Goal: Check status: Check status

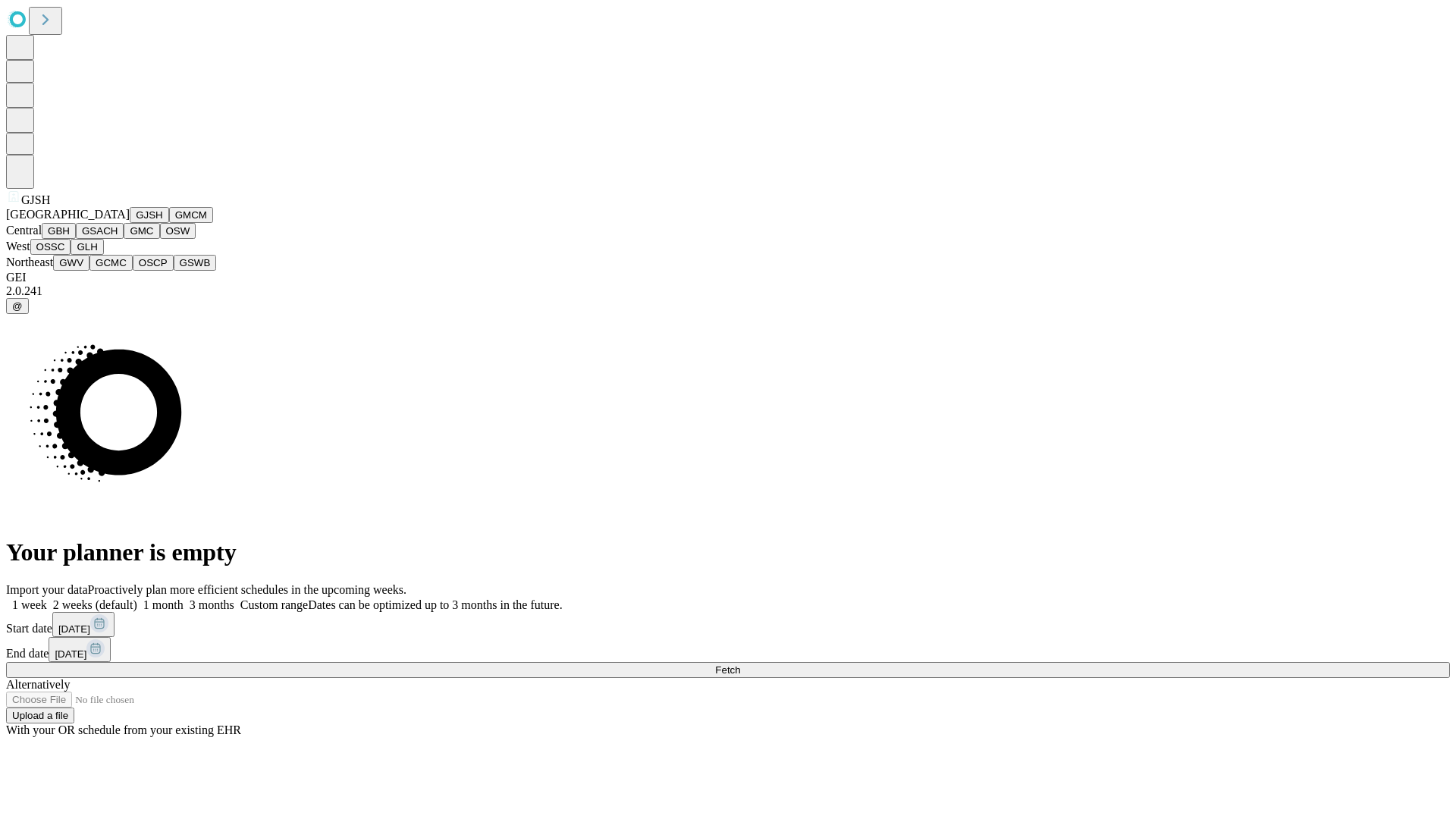
click at [130, 223] on button "GJSH" at bounding box center [149, 215] width 39 height 16
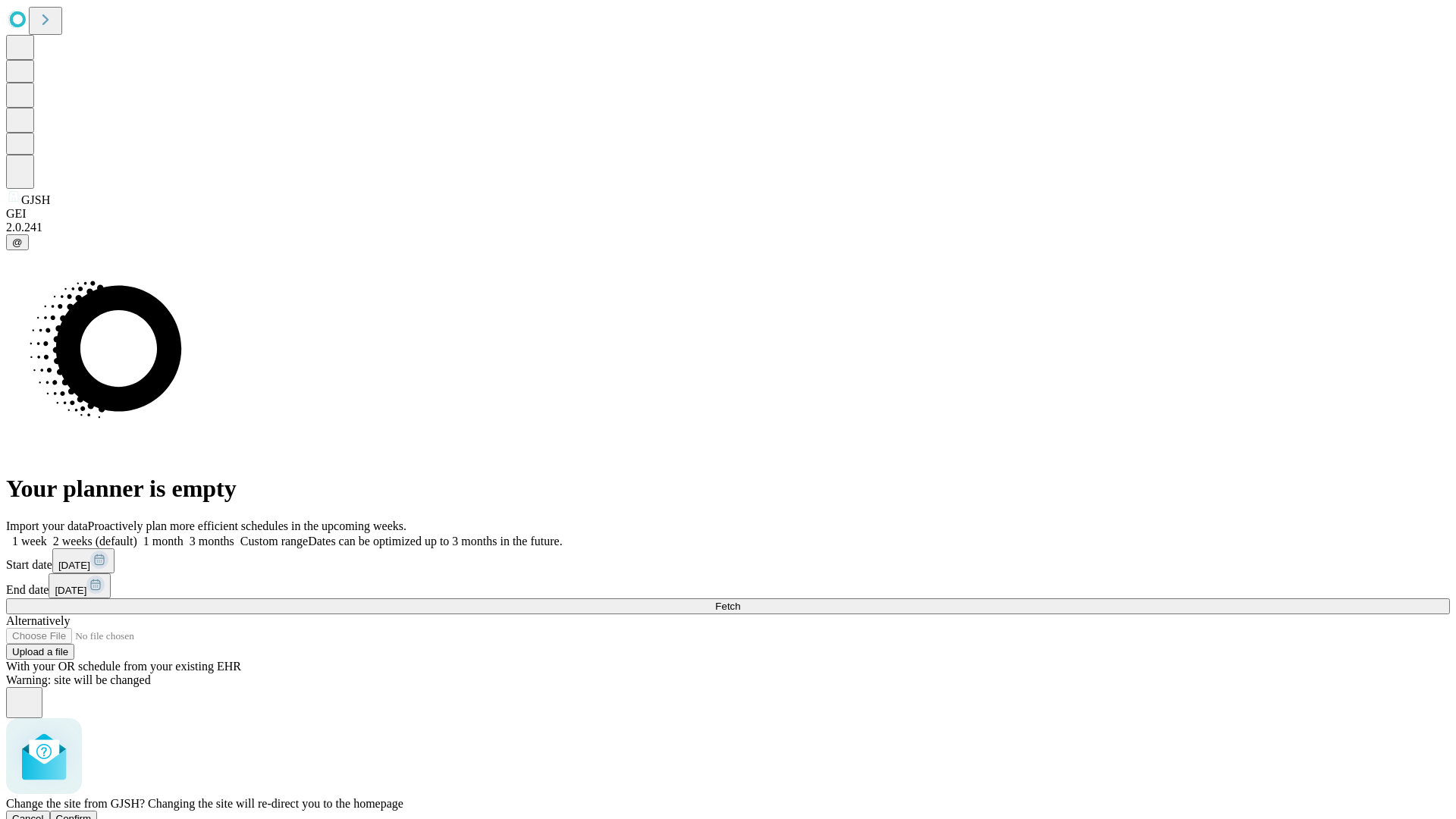
click at [92, 812] on span "Confirm" at bounding box center [74, 817] width 36 height 11
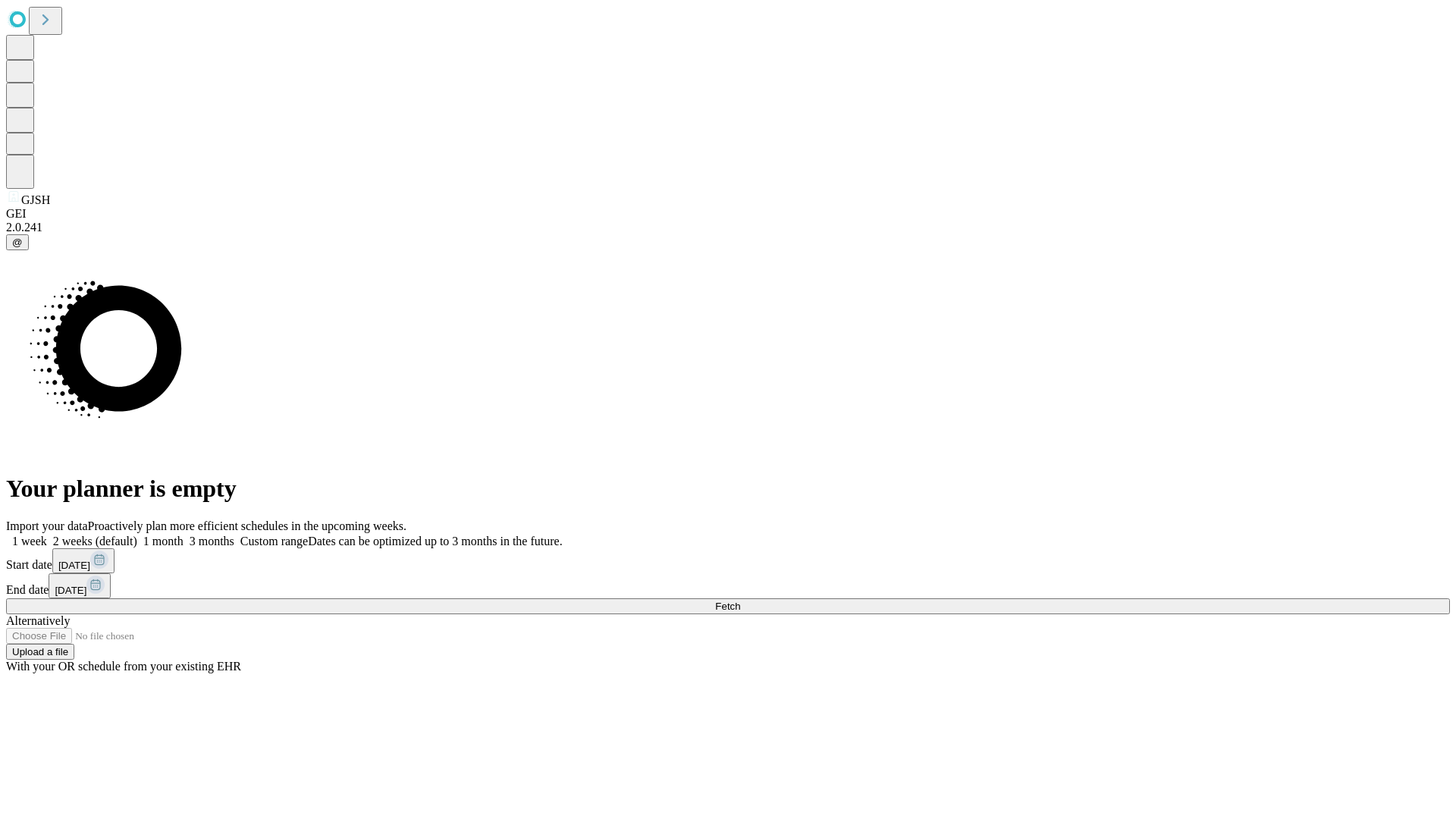
click at [183, 535] on label "1 month" at bounding box center [160, 541] width 46 height 13
click at [740, 600] on span "Fetch" at bounding box center [727, 605] width 25 height 11
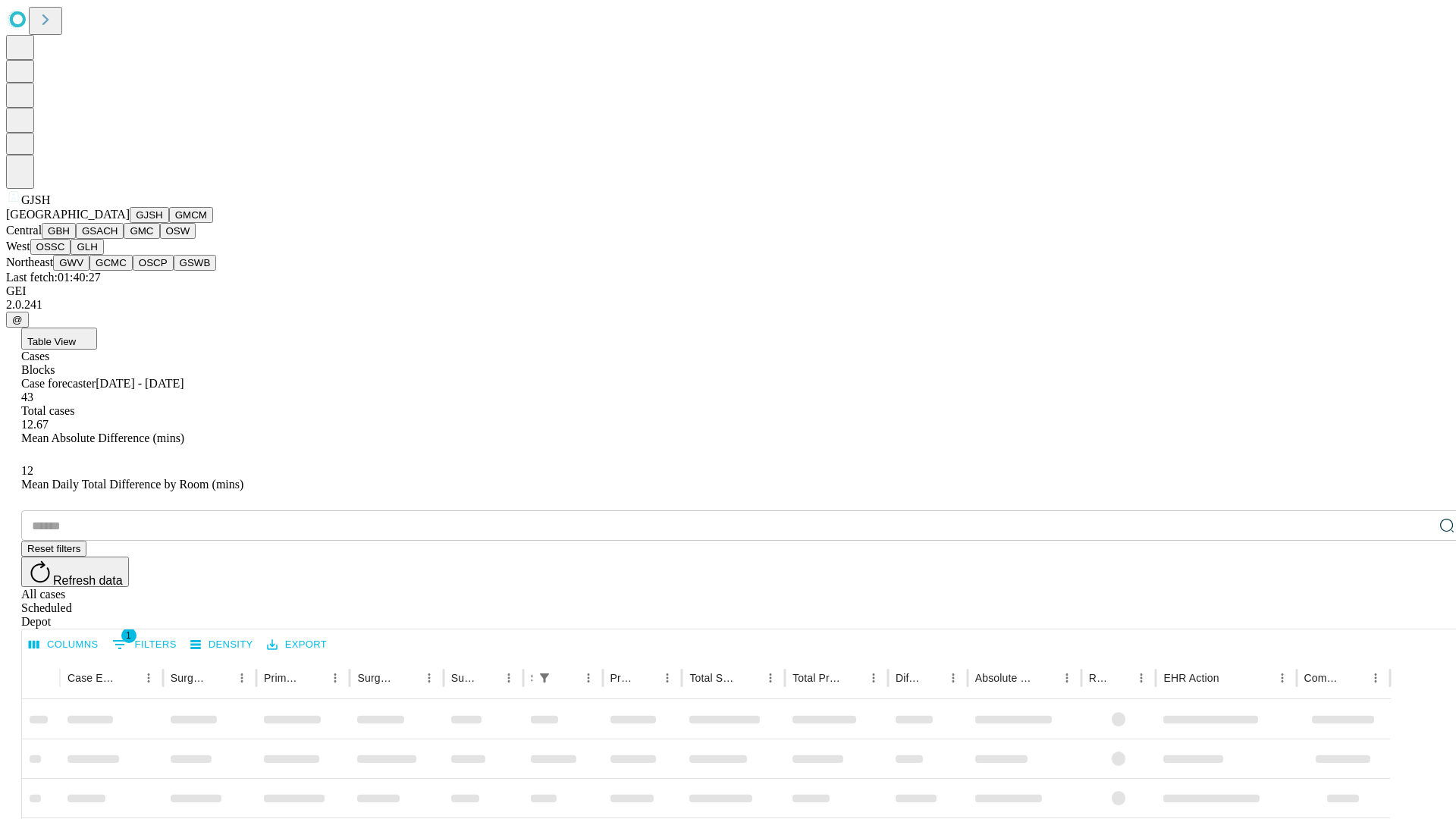
click at [169, 223] on button "GMCM" at bounding box center [191, 215] width 44 height 16
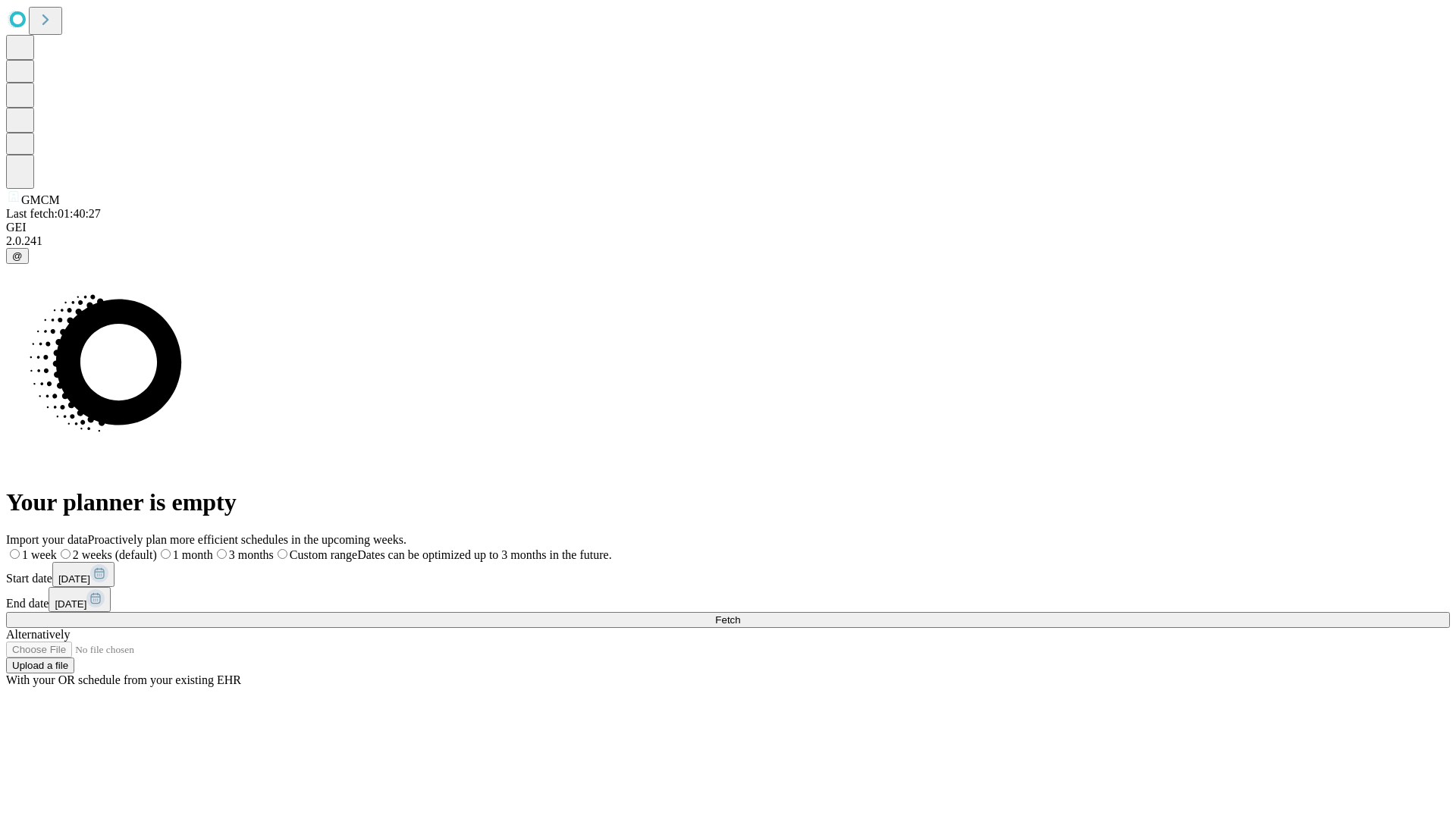
click at [213, 548] on label "1 month" at bounding box center [185, 554] width 56 height 13
click at [740, 614] on span "Fetch" at bounding box center [727, 619] width 25 height 11
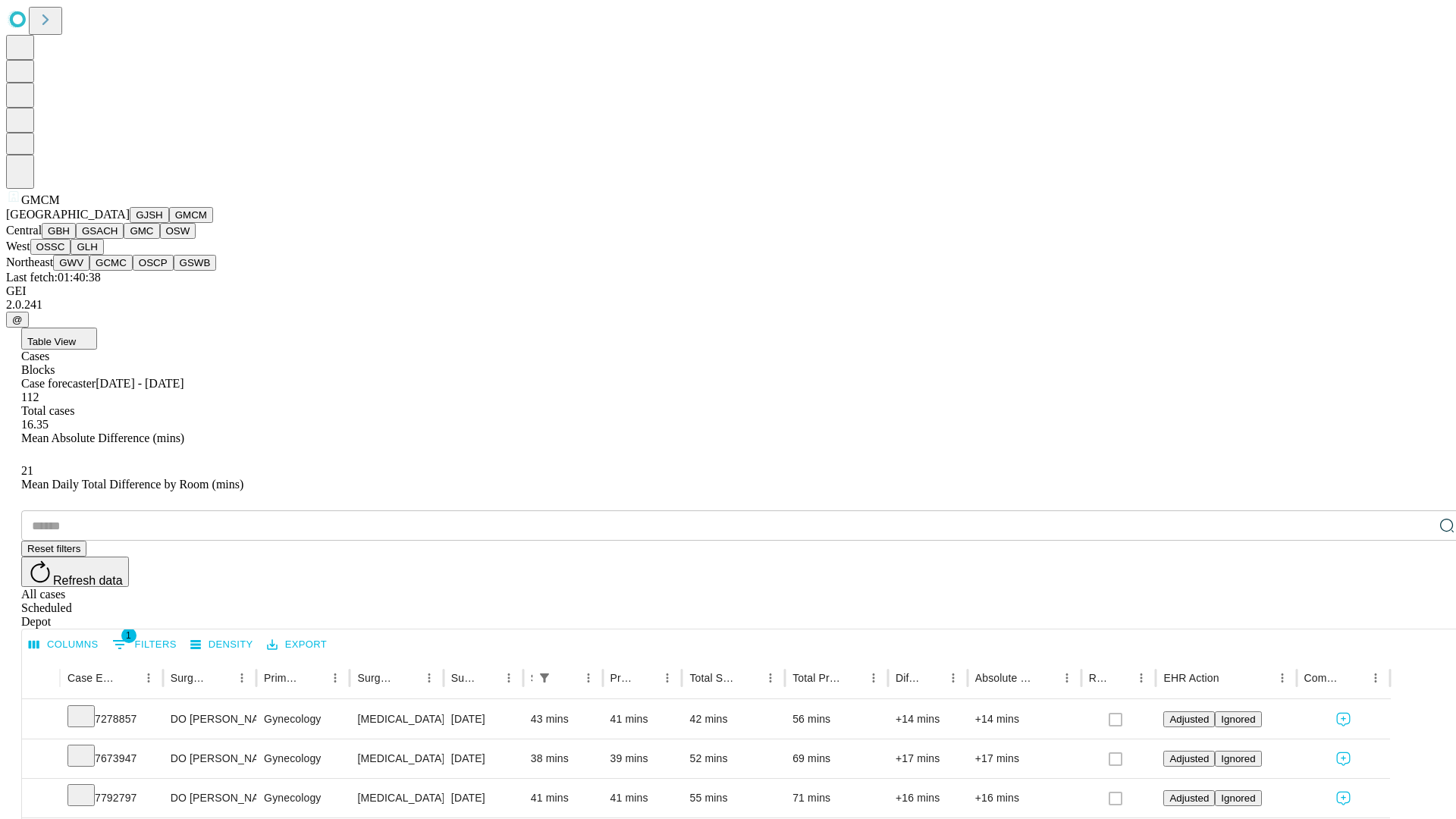
click at [76, 238] on button "GBH" at bounding box center [59, 231] width 34 height 16
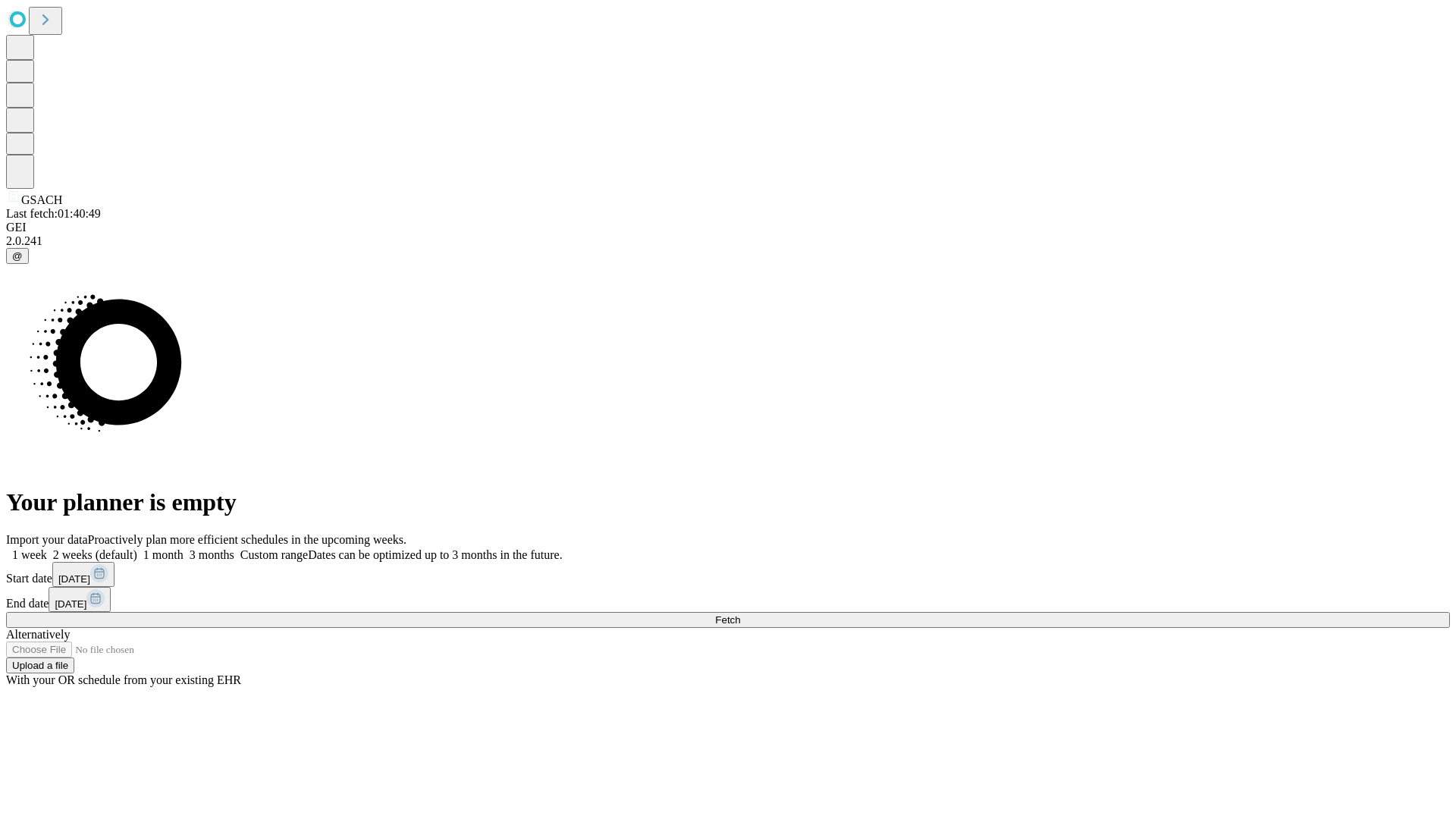
click at [183, 548] on label "1 month" at bounding box center [160, 554] width 46 height 13
click at [740, 614] on span "Fetch" at bounding box center [727, 619] width 25 height 11
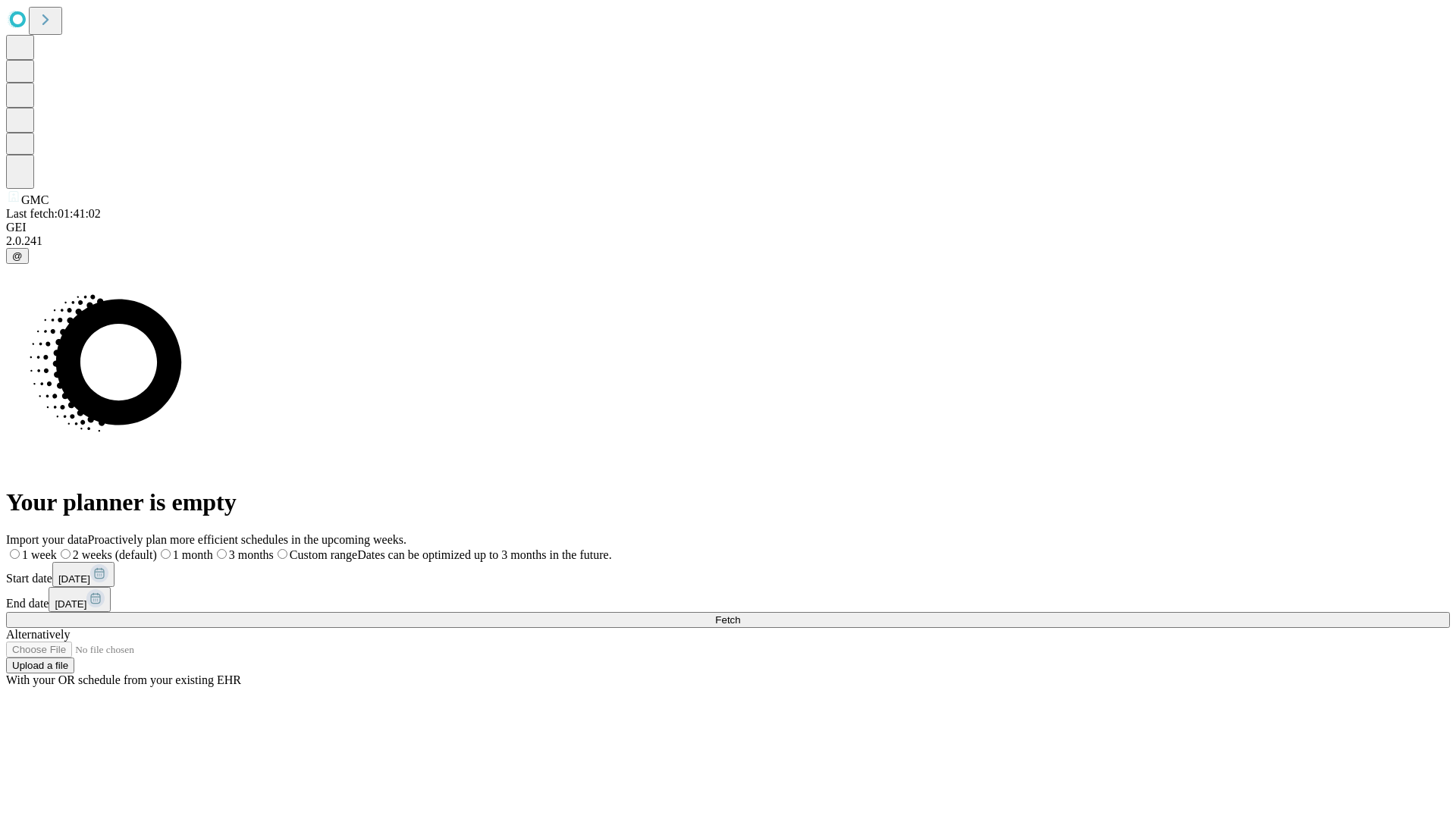
click at [213, 548] on label "1 month" at bounding box center [185, 554] width 56 height 13
click at [740, 614] on span "Fetch" at bounding box center [727, 619] width 25 height 11
click at [183, 548] on label "1 month" at bounding box center [160, 554] width 46 height 13
click at [740, 614] on span "Fetch" at bounding box center [727, 619] width 25 height 11
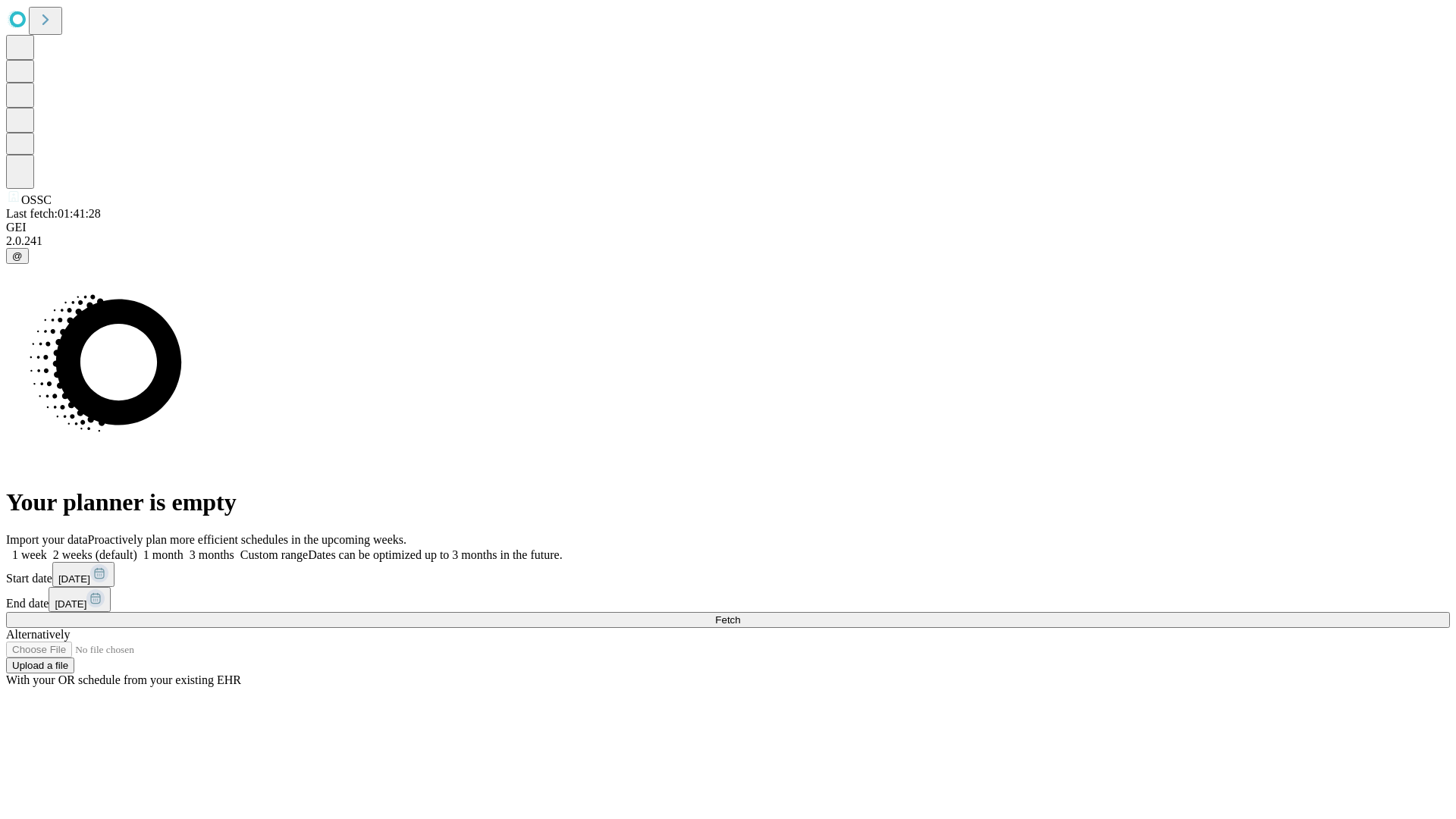
click at [183, 548] on label "1 month" at bounding box center [160, 554] width 46 height 13
click at [740, 614] on span "Fetch" at bounding box center [727, 619] width 25 height 11
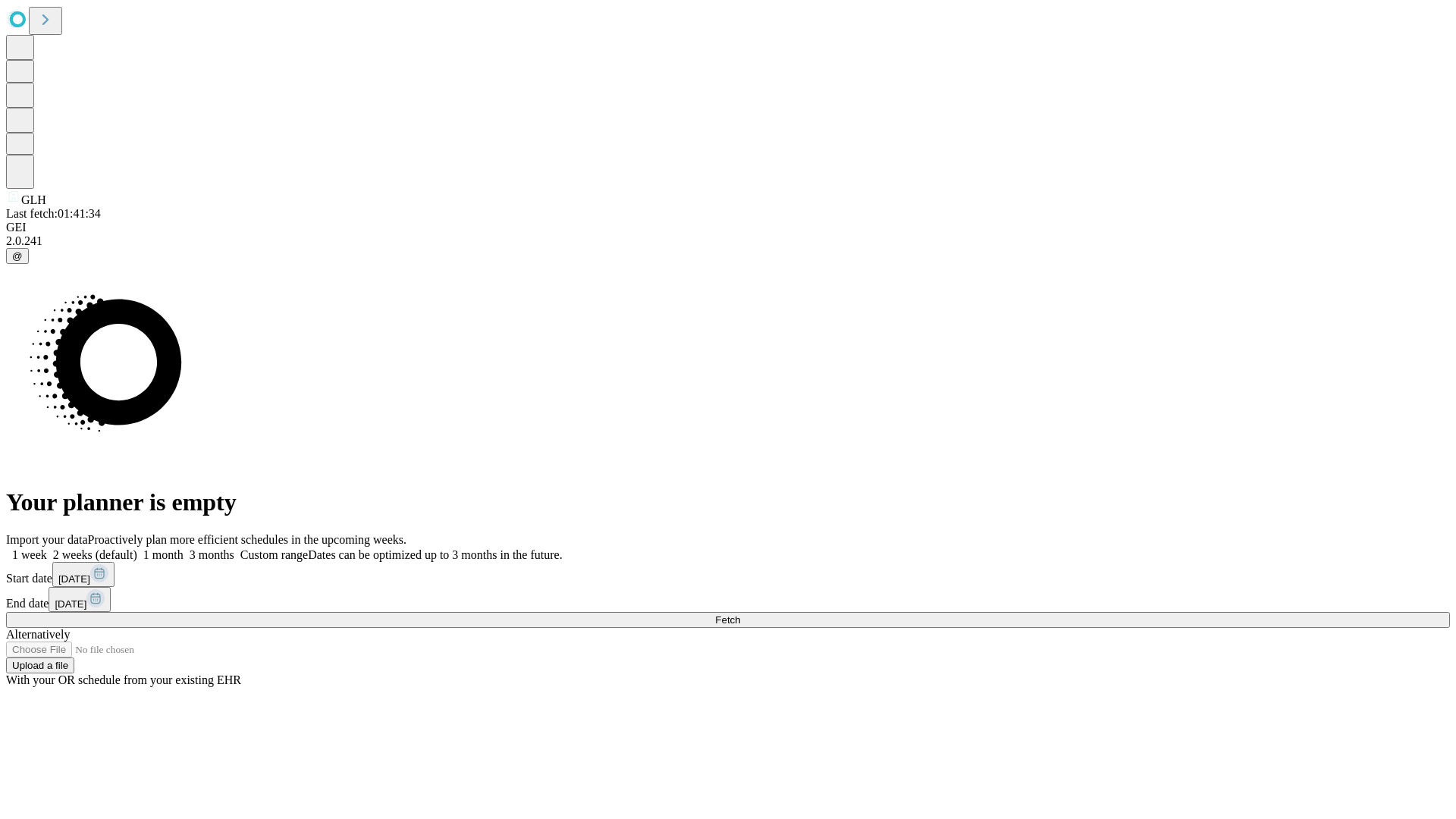
click at [740, 614] on span "Fetch" at bounding box center [727, 619] width 25 height 11
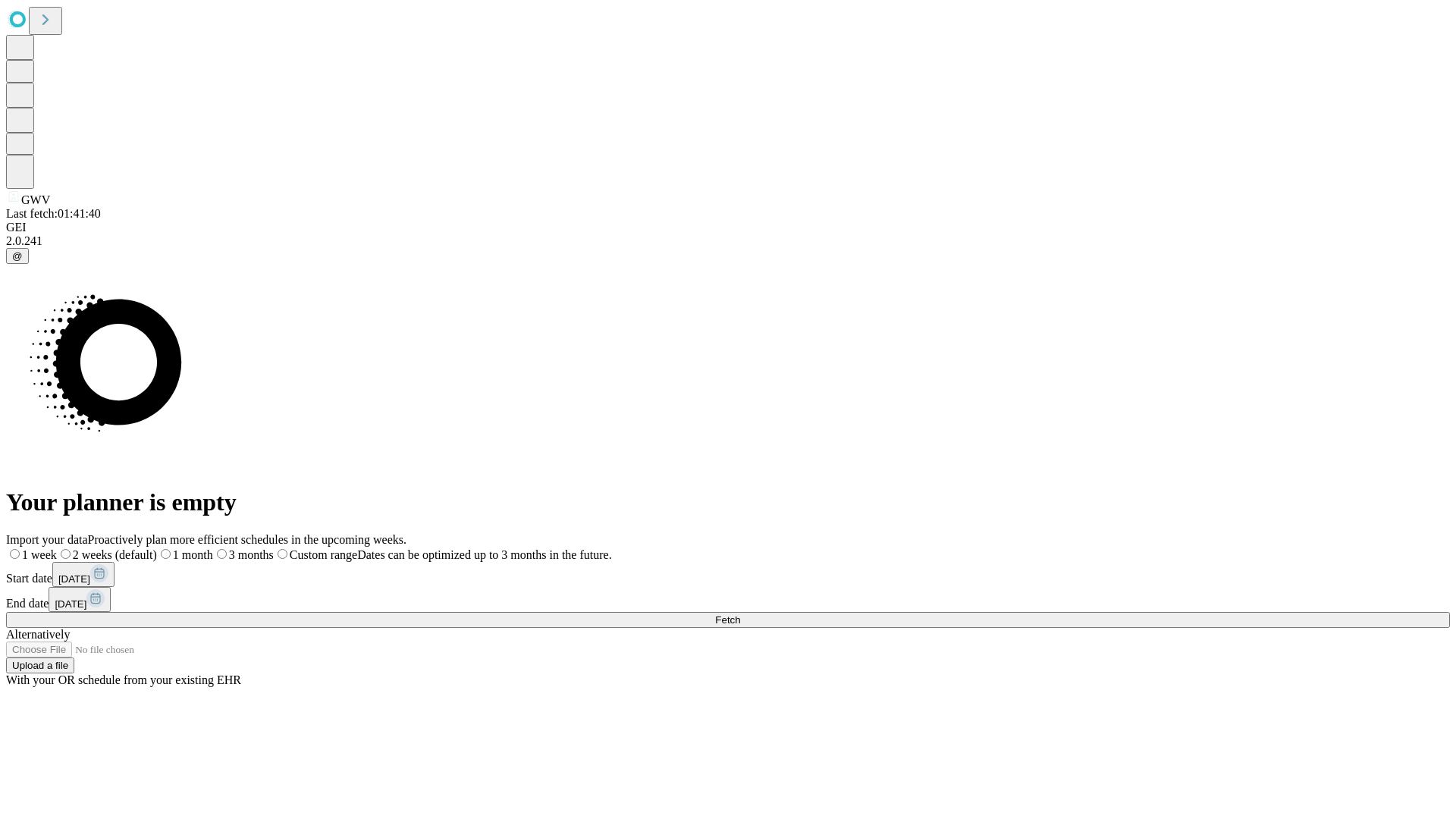
click at [213, 548] on label "1 month" at bounding box center [185, 554] width 56 height 13
click at [740, 614] on span "Fetch" at bounding box center [727, 619] width 25 height 11
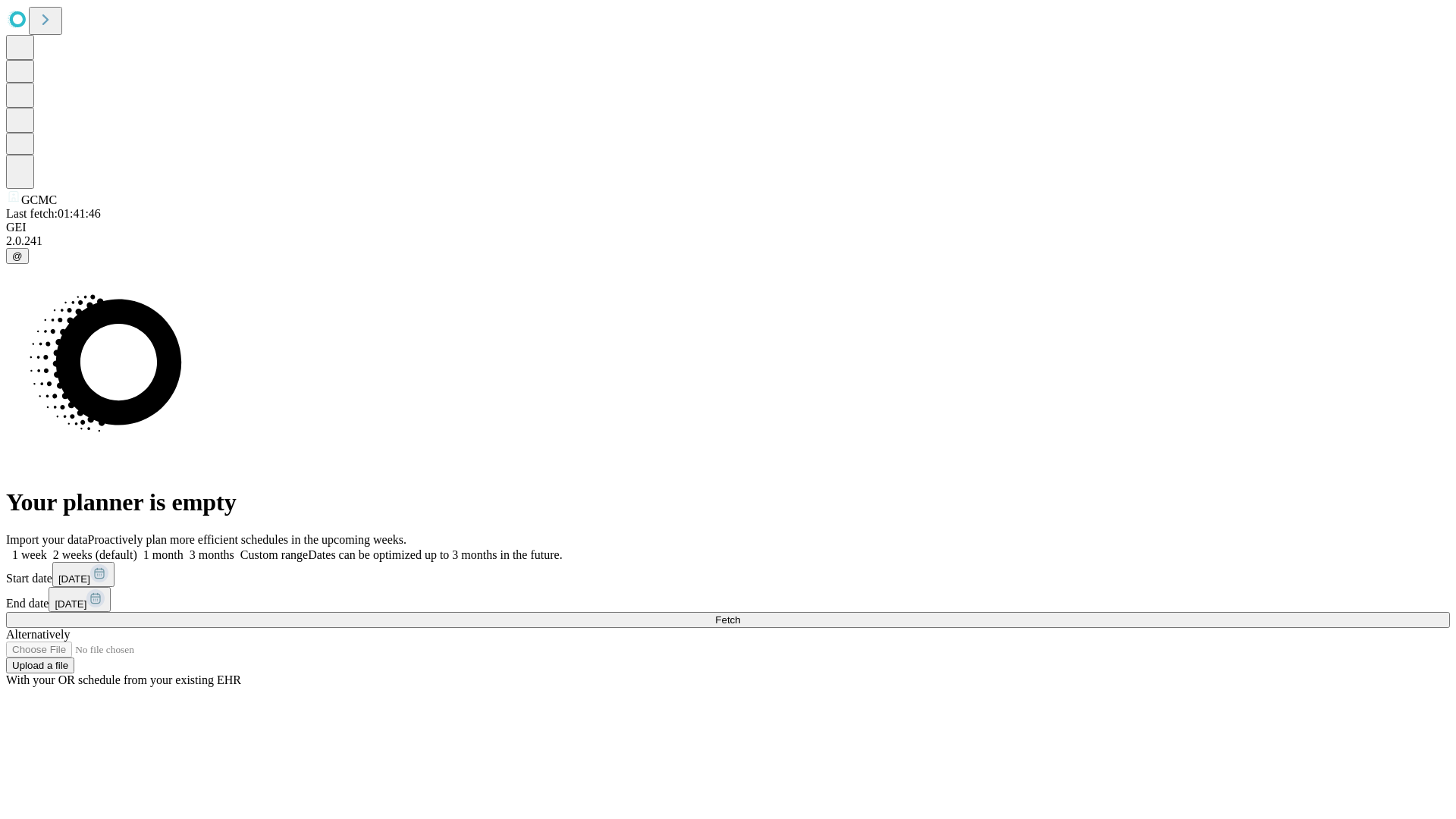
click at [183, 548] on label "1 month" at bounding box center [160, 554] width 46 height 13
click at [740, 614] on span "Fetch" at bounding box center [727, 619] width 25 height 11
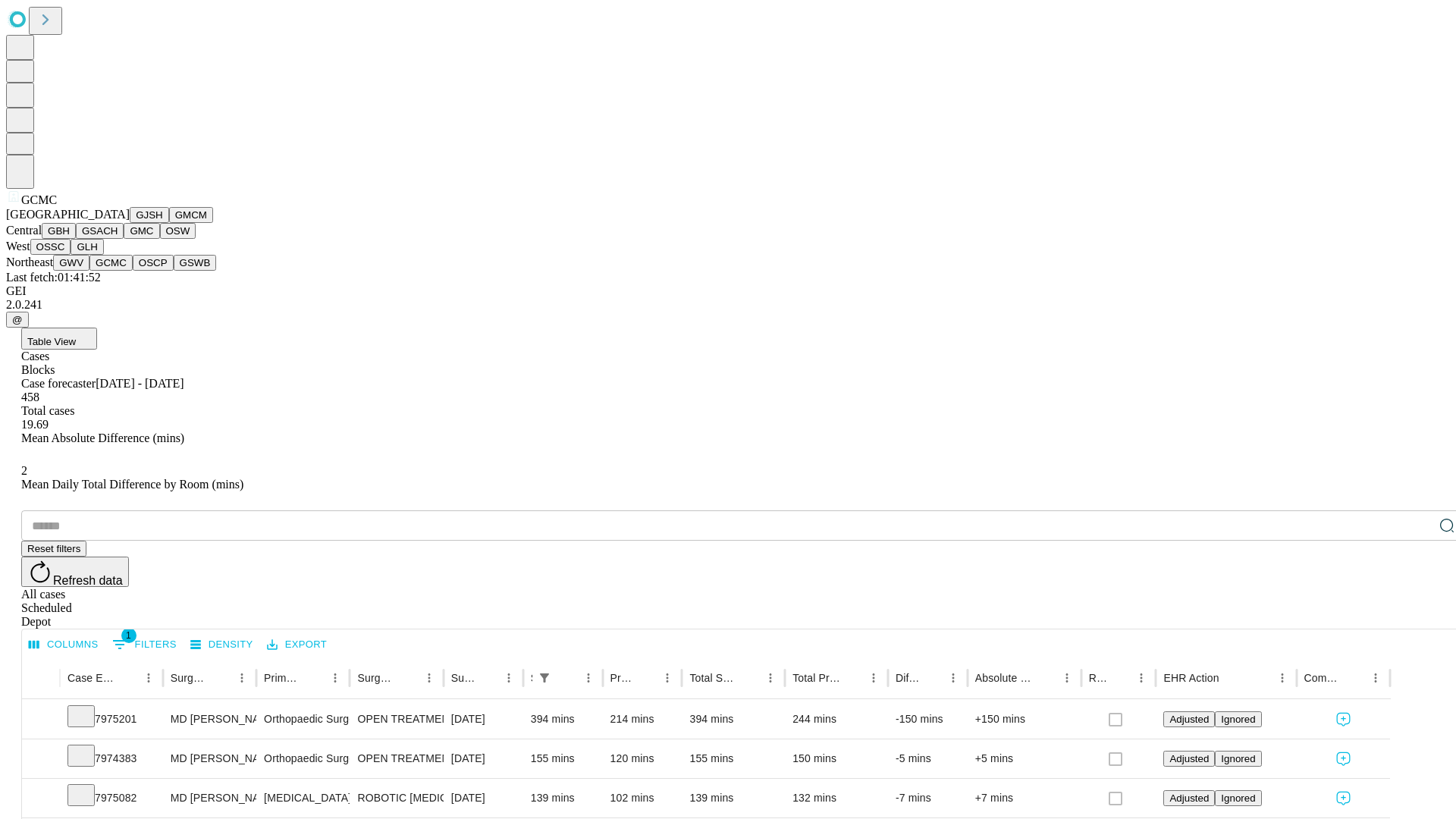
click at [132, 271] on button "OSCP" at bounding box center [153, 262] width 41 height 16
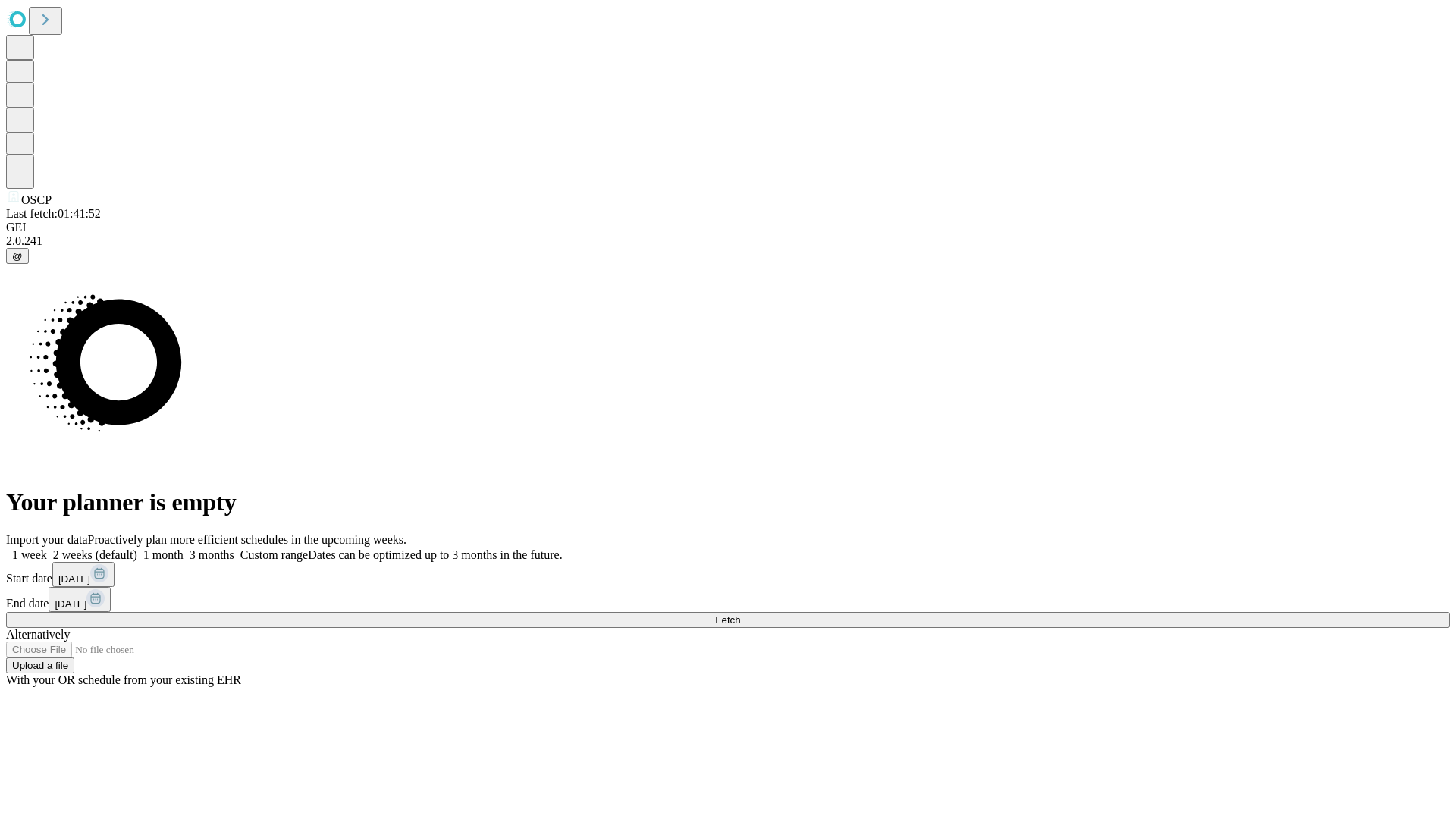
click at [183, 548] on label "1 month" at bounding box center [160, 554] width 46 height 13
click at [740, 614] on span "Fetch" at bounding box center [727, 619] width 25 height 11
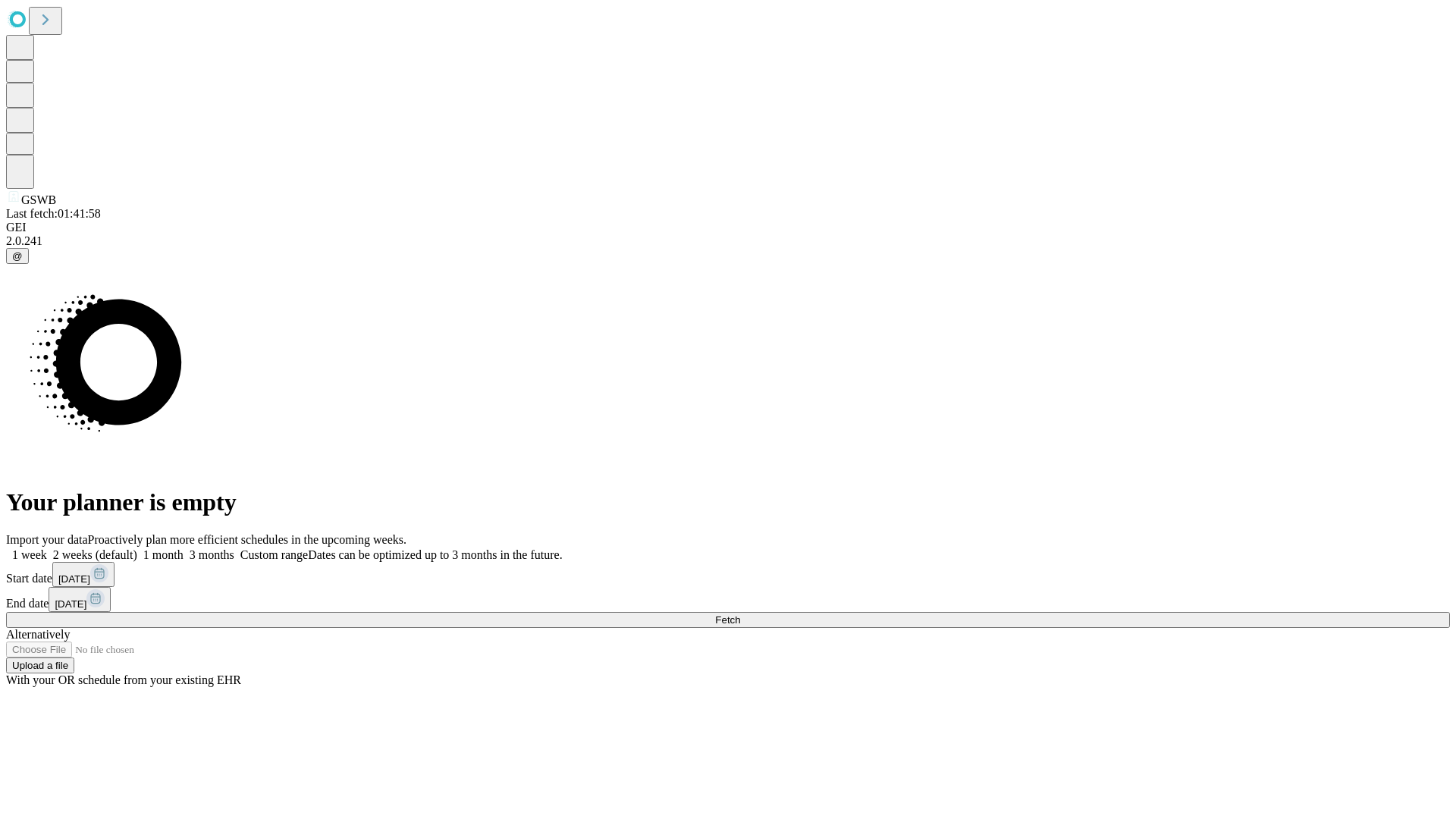
click at [740, 614] on span "Fetch" at bounding box center [727, 619] width 25 height 11
